Goal: Transaction & Acquisition: Purchase product/service

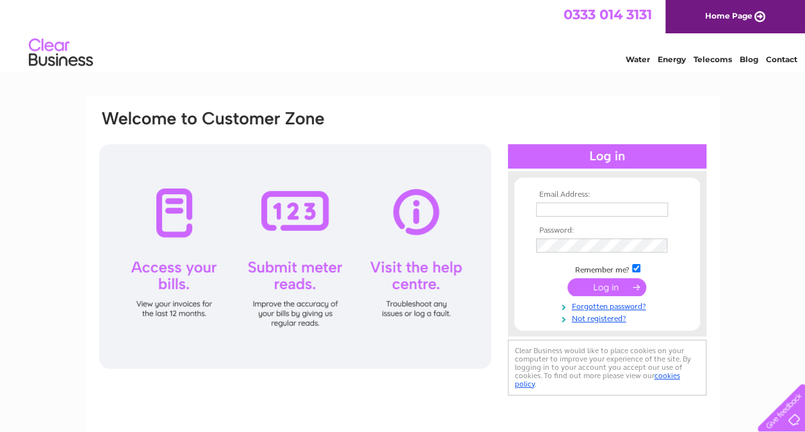
type input "gavin.george@parliament.uk"
click at [605, 282] on input "submit" at bounding box center [607, 287] width 79 height 18
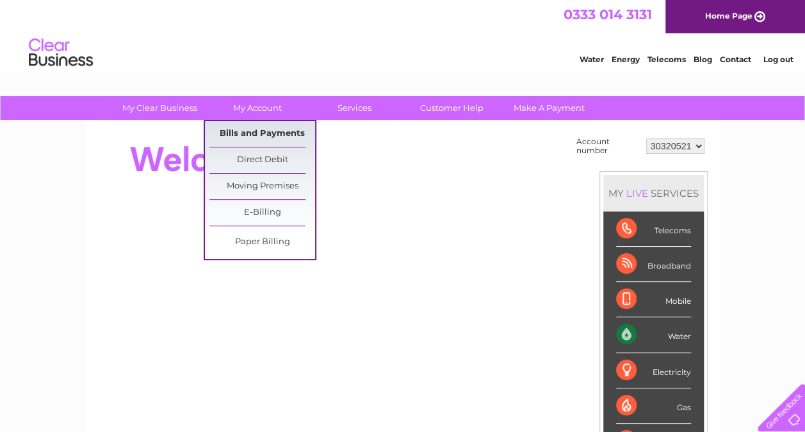
click at [259, 127] on link "Bills and Payments" at bounding box center [262, 134] width 106 height 26
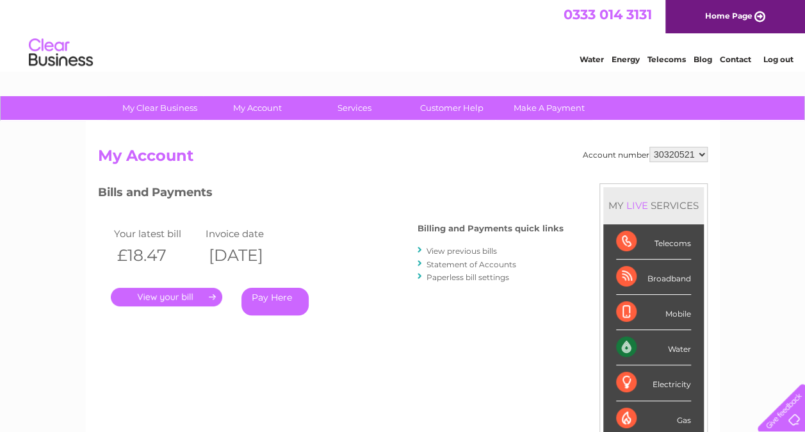
click at [192, 295] on link "." at bounding box center [166, 297] width 111 height 19
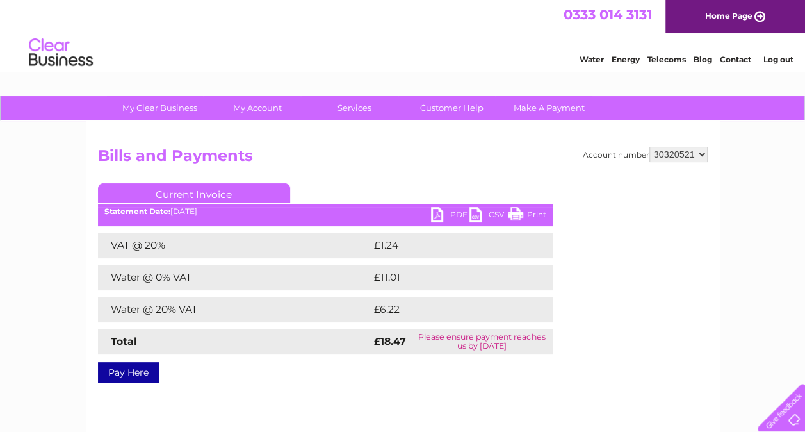
click at [438, 214] on link "PDF" at bounding box center [450, 216] width 38 height 19
click at [128, 377] on link "Pay Here" at bounding box center [128, 372] width 61 height 20
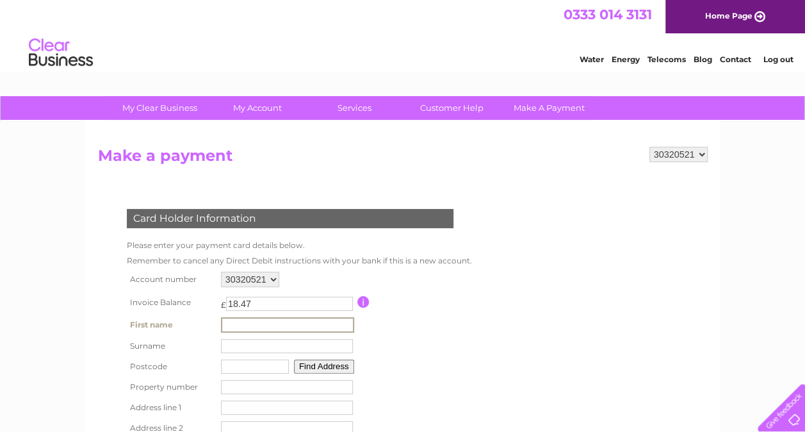
click at [247, 325] on input "text" at bounding box center [287, 324] width 133 height 15
type input "[PERSON_NAME]"
type input "CV1 5RR"
type input "[STREET_ADDRESS][PERSON_NAME]"
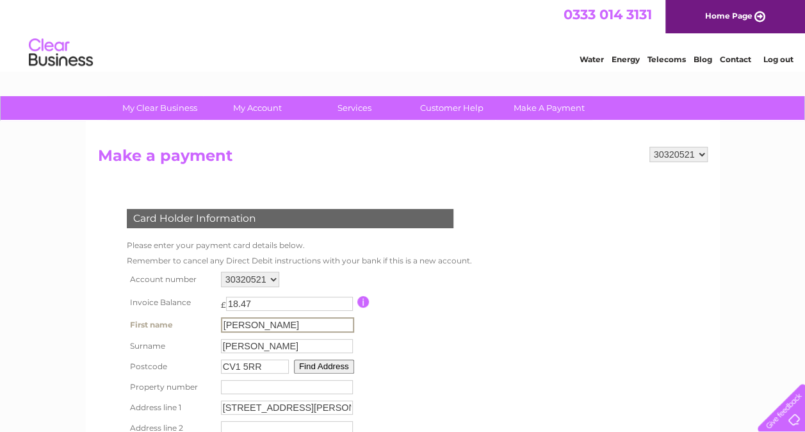
type input "[GEOGRAPHIC_DATA]"
click at [261, 369] on input "CV1 5RR" at bounding box center [254, 365] width 68 height 14
type input "C"
click at [270, 324] on input "[PERSON_NAME]" at bounding box center [287, 324] width 133 height 15
type input "SW1A 0AA"
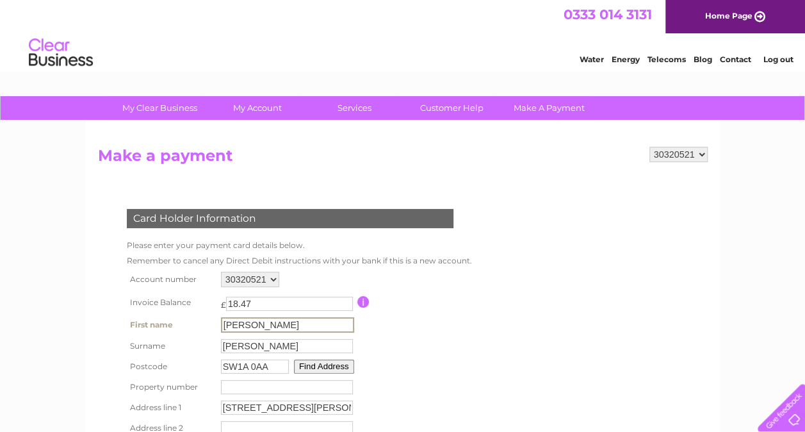
type input "[GEOGRAPHIC_DATA]"
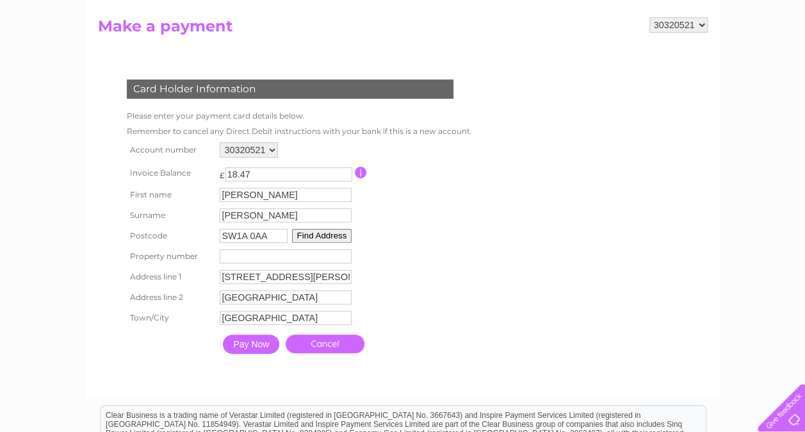
scroll to position [132, 0]
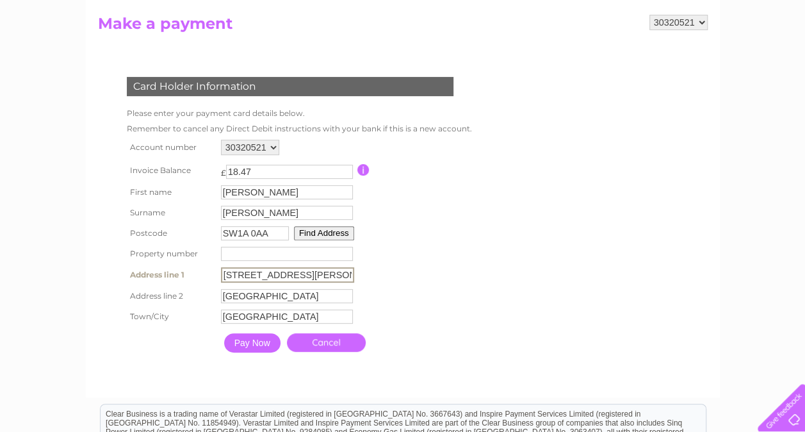
click at [346, 279] on input "[STREET_ADDRESS][PERSON_NAME]" at bounding box center [287, 274] width 133 height 15
type input "H"
type input "House of commons"
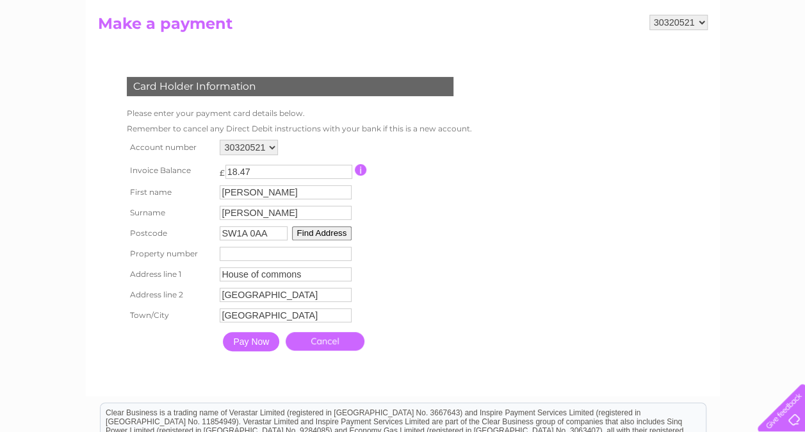
click at [480, 238] on div "Card Holder Information Please enter your payment card details below. Remember …" at bounding box center [292, 210] width 389 height 293
click at [249, 344] on input "Pay Now" at bounding box center [251, 341] width 56 height 19
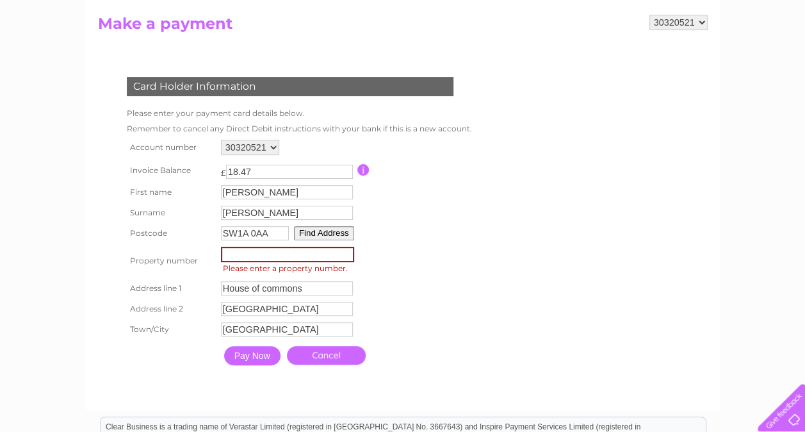
click at [245, 255] on input "number" at bounding box center [287, 254] width 133 height 15
click at [345, 259] on input "-1" at bounding box center [287, 254] width 133 height 15
click at [345, 259] on input "-2" at bounding box center [287, 254] width 133 height 15
click at [345, 259] on input "-3" at bounding box center [287, 254] width 133 height 15
click at [345, 252] on input "-2" at bounding box center [287, 254] width 133 height 15
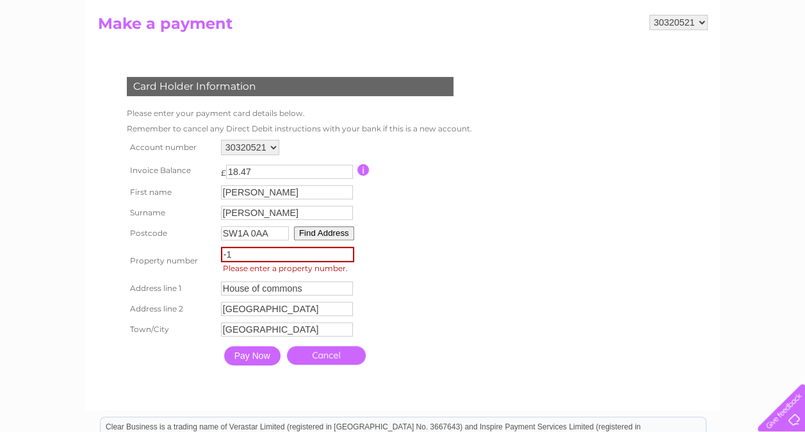
click at [345, 252] on input "-1" at bounding box center [287, 254] width 133 height 15
type input "0"
click at [345, 252] on input "0" at bounding box center [287, 254] width 133 height 15
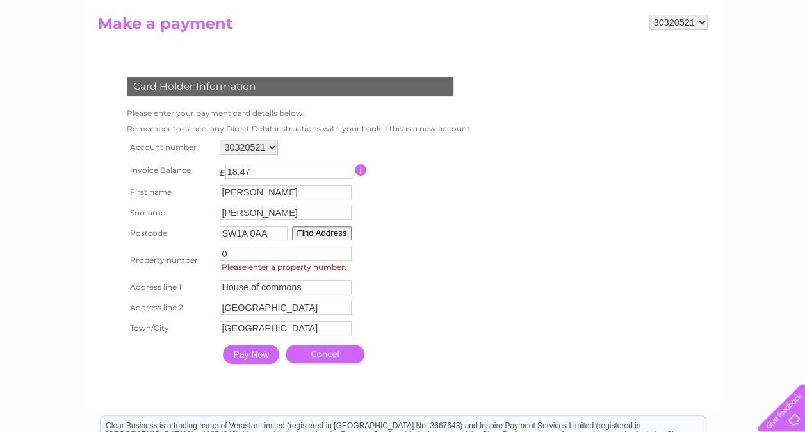
click at [243, 358] on input "Pay Now" at bounding box center [251, 354] width 56 height 19
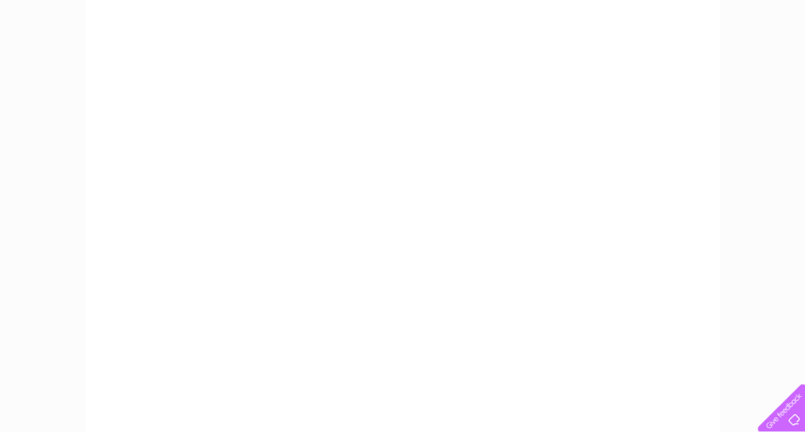
scroll to position [205, 0]
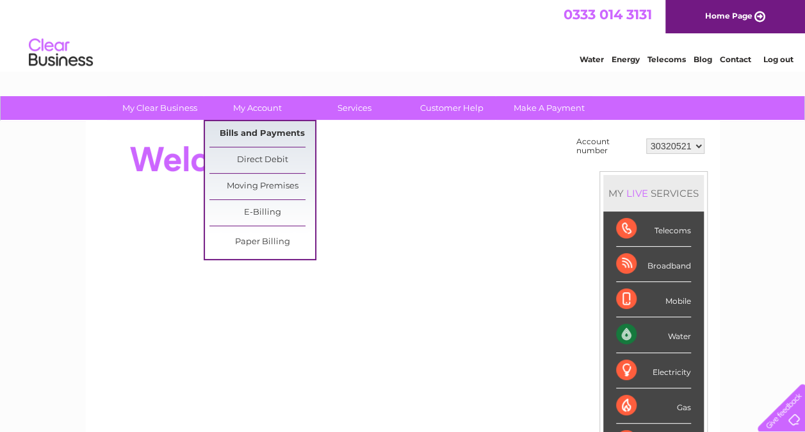
click at [261, 133] on link "Bills and Payments" at bounding box center [262, 134] width 106 height 26
